Goal: Task Accomplishment & Management: Use online tool/utility

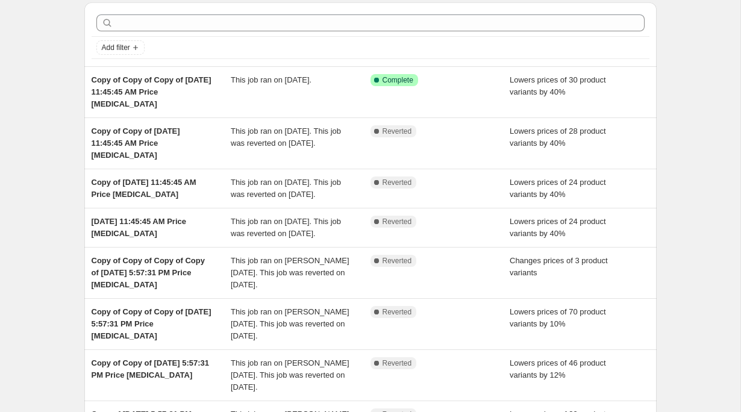
scroll to position [46, 0]
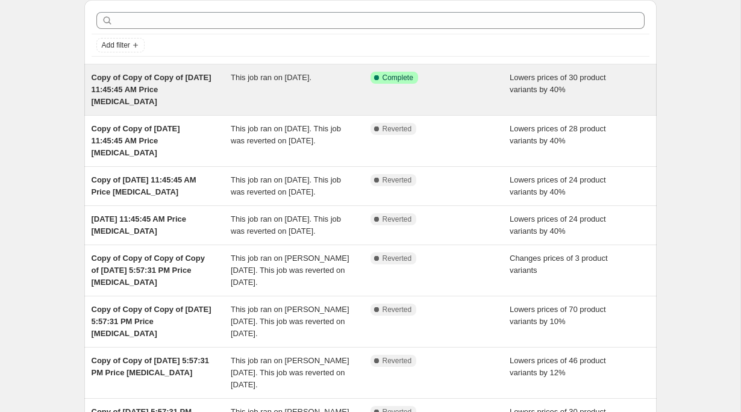
click at [298, 83] on div "This job ran on [DATE]." at bounding box center [301, 90] width 140 height 36
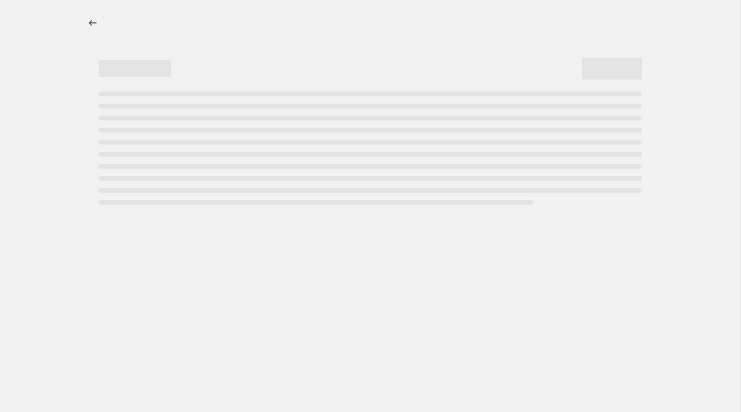
select select "percentage"
select select "collection"
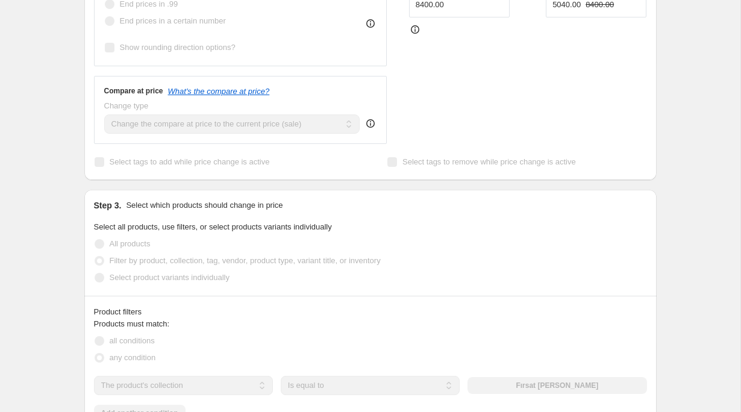
scroll to position [166, 0]
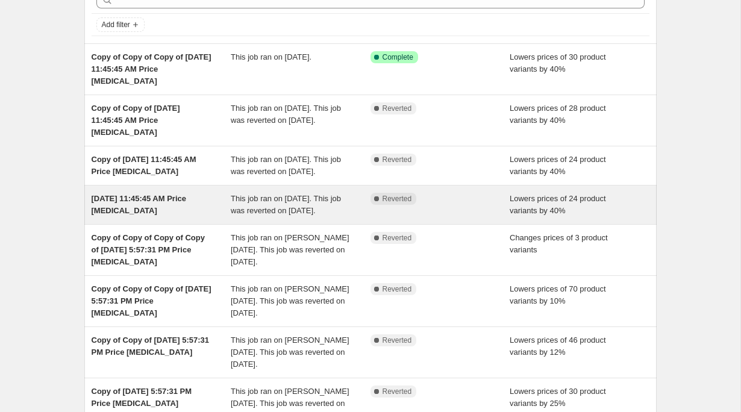
scroll to position [104, 0]
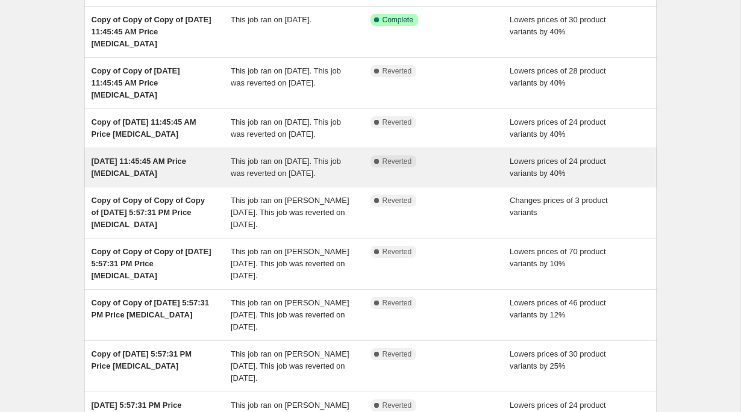
click at [313, 229] on span "This job ran on [PERSON_NAME][DATE]. This job was reverted on [DATE]." at bounding box center [290, 212] width 119 height 33
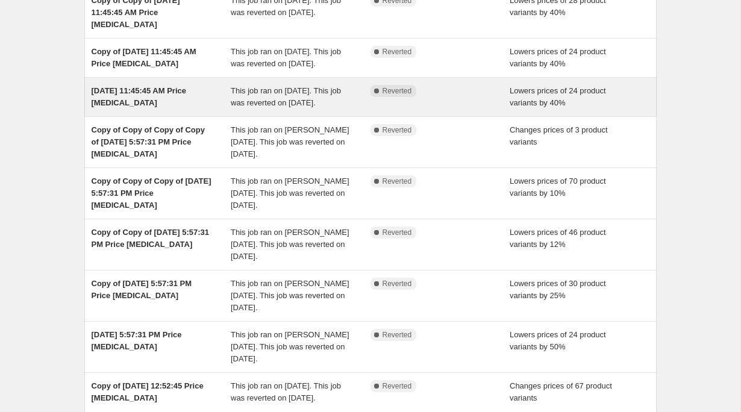
scroll to position [175, 0]
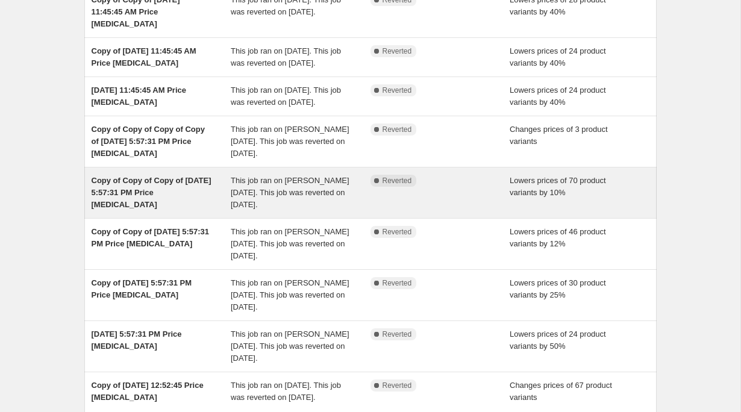
click at [305, 209] on span "This job ran on [PERSON_NAME][DATE]. This job was reverted on [DATE]." at bounding box center [290, 192] width 119 height 33
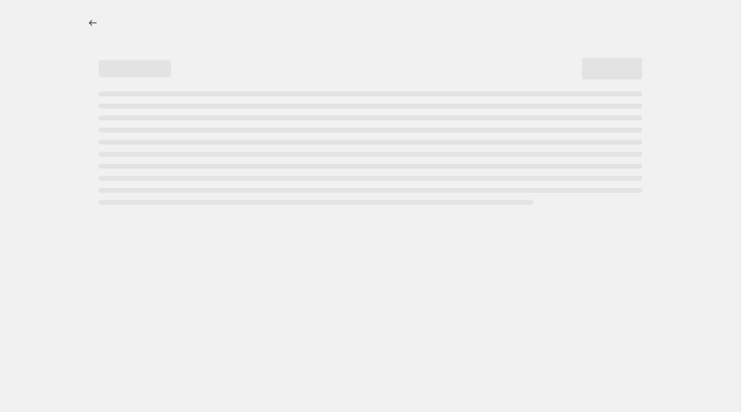
select select "percentage"
select select "collection"
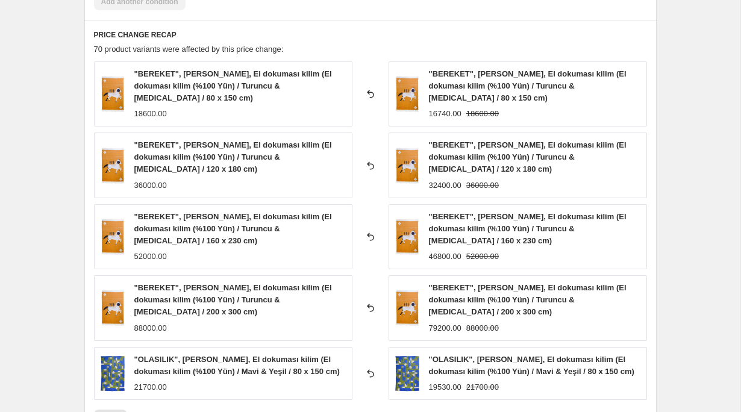
scroll to position [1060, 0]
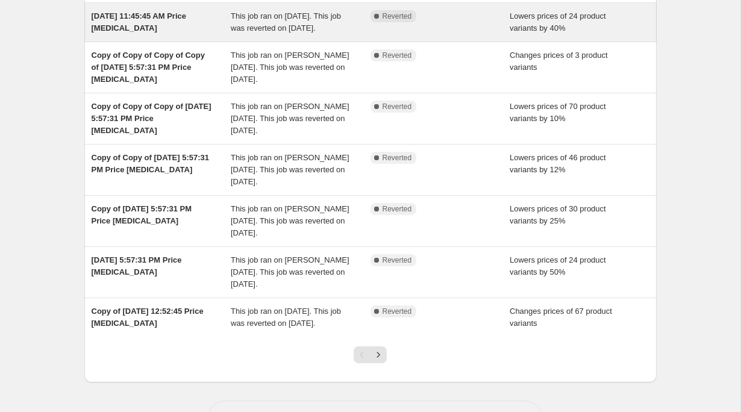
scroll to position [249, 0]
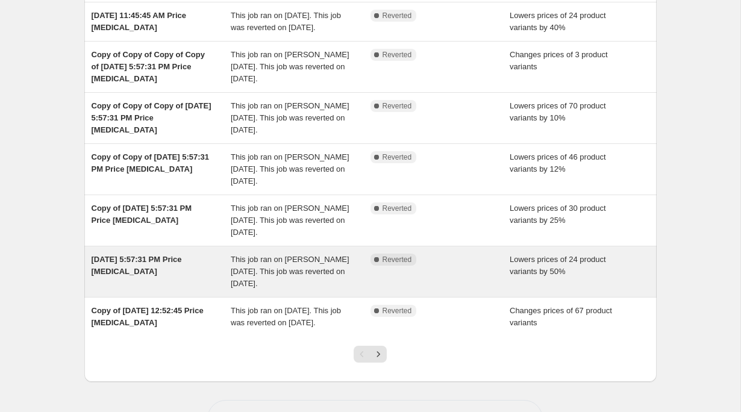
click at [354, 290] on div "This job ran on [PERSON_NAME][DATE]. This job was reverted on [DATE]." at bounding box center [301, 272] width 140 height 36
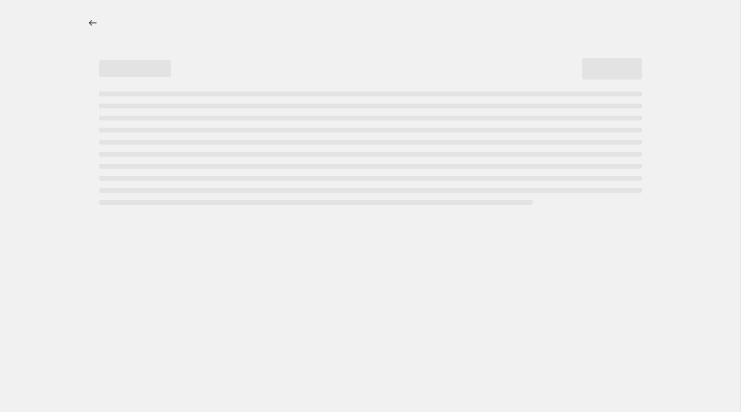
select select "percentage"
select select "collection"
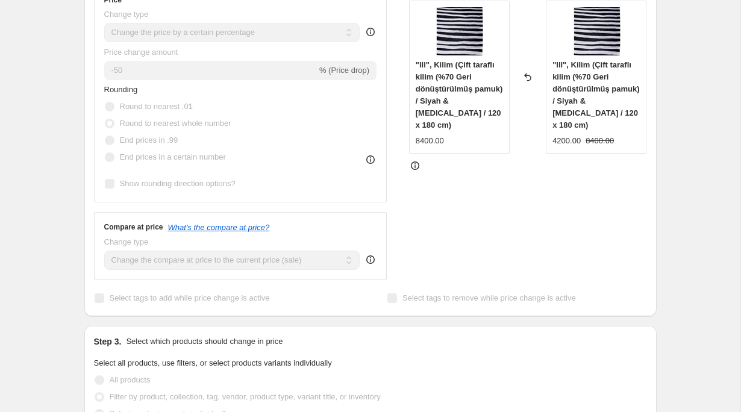
scroll to position [320, 0]
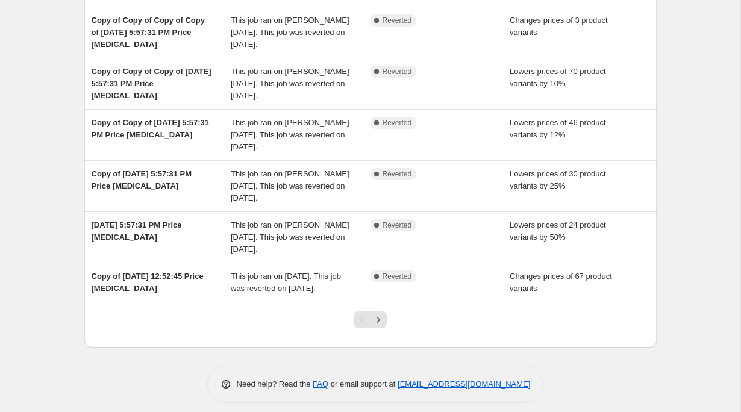
scroll to position [287, 0]
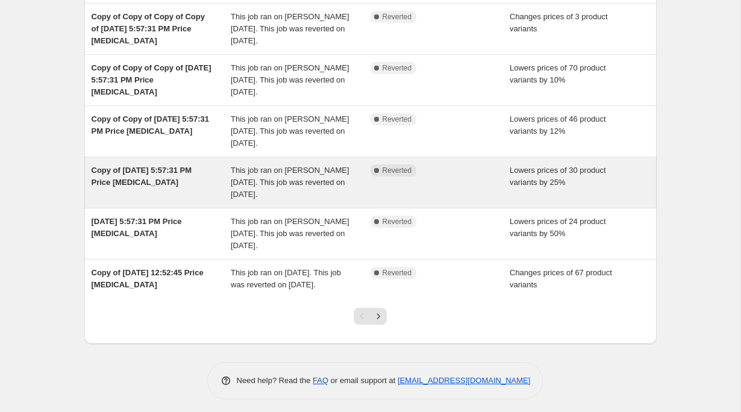
click at [375, 201] on div "Complete Reverted" at bounding box center [440, 182] width 140 height 36
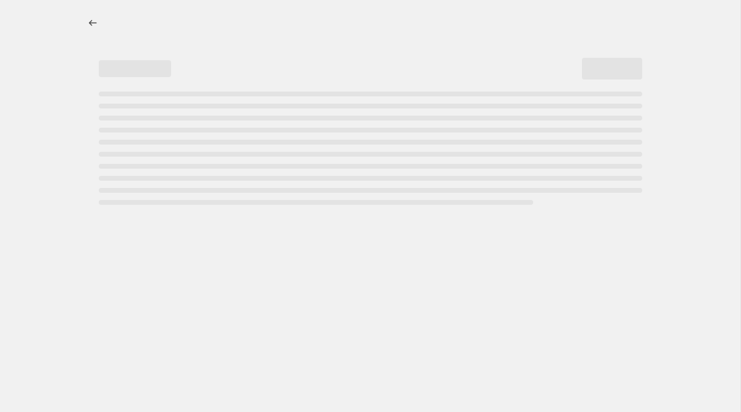
select select "percentage"
select select "collection"
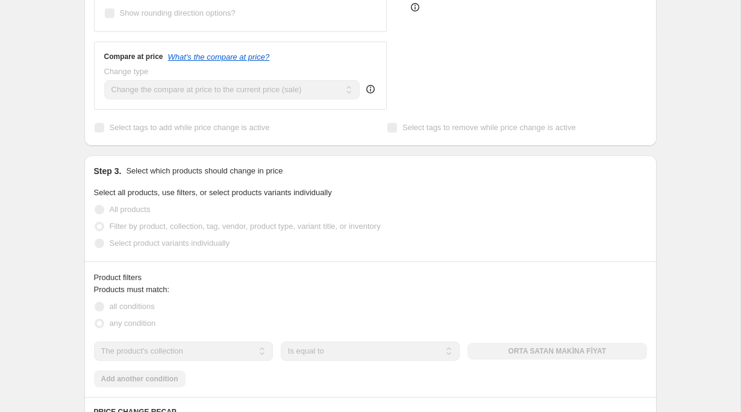
scroll to position [505, 0]
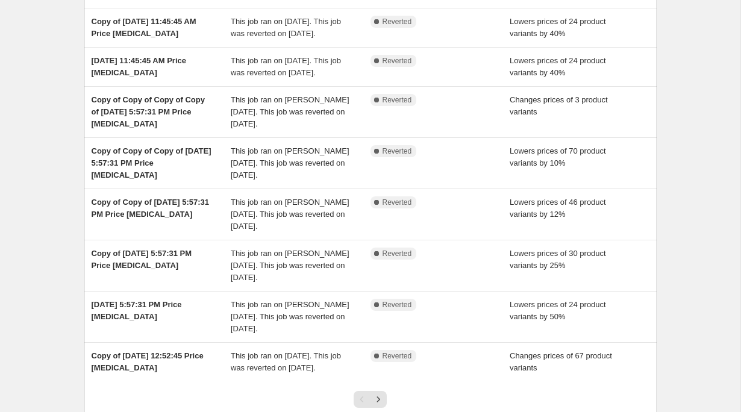
scroll to position [206, 0]
